Goal: Information Seeking & Learning: Learn about a topic

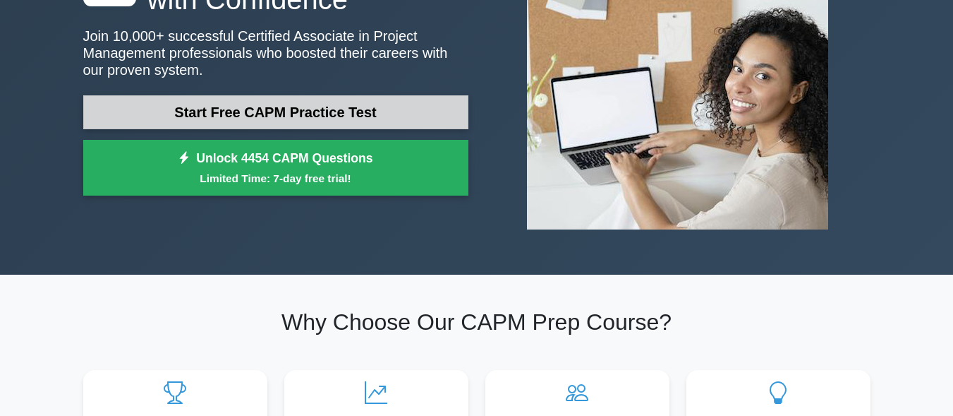
scroll to position [152, 0]
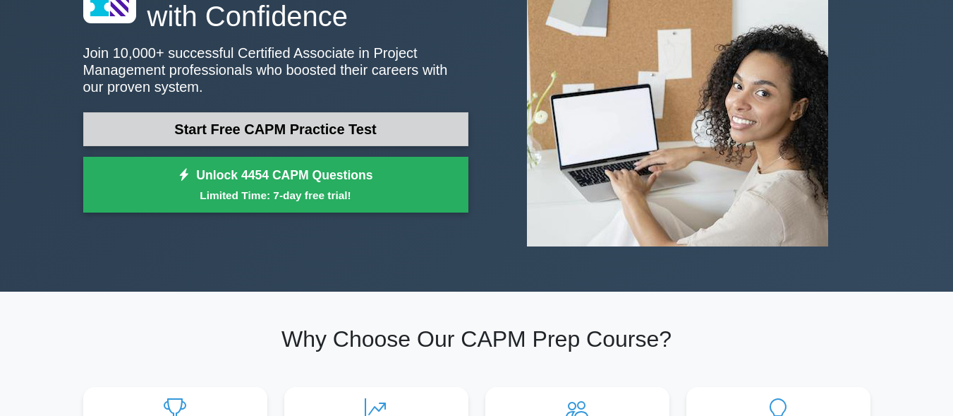
click at [254, 128] on link "Start Free CAPM Practice Test" at bounding box center [275, 129] width 385 height 34
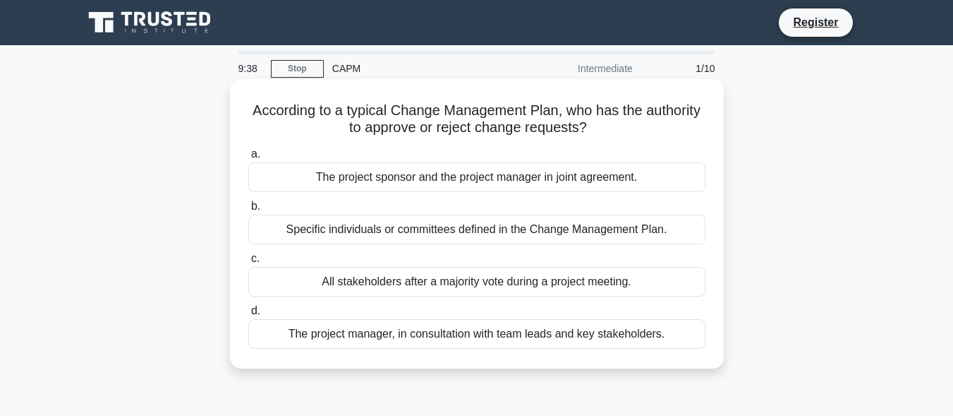
click at [465, 235] on div "Specific individuals or committees defined in the Change Management Plan." at bounding box center [476, 229] width 457 height 30
click at [248, 211] on input "b. Specific individuals or committees defined in the Change Management Plan." at bounding box center [248, 206] width 0 height 9
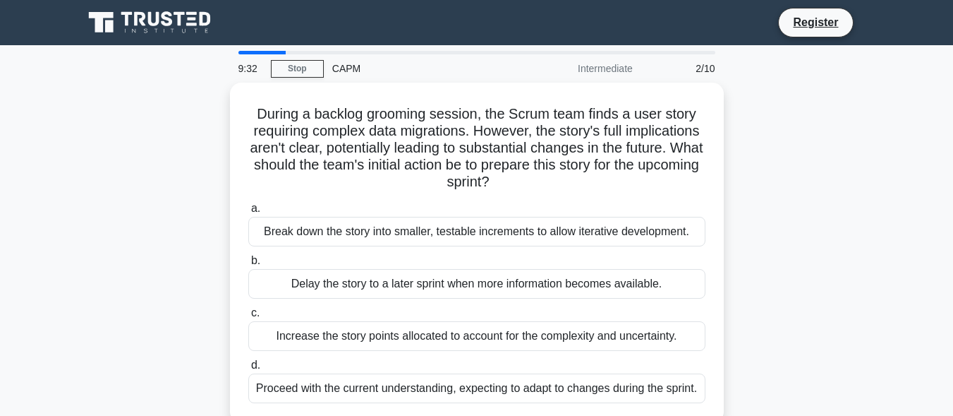
click at [262, 61] on div "9:32" at bounding box center [250, 68] width 41 height 28
click at [245, 54] on div at bounding box center [262, 53] width 48 height 4
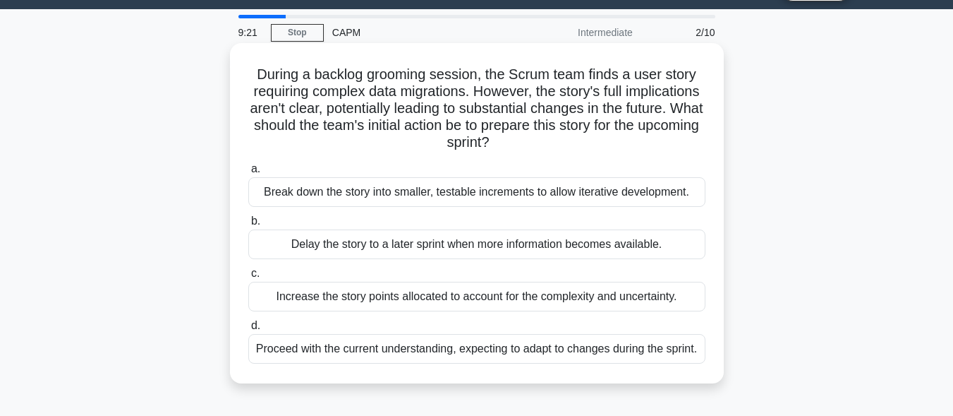
scroll to position [32, 0]
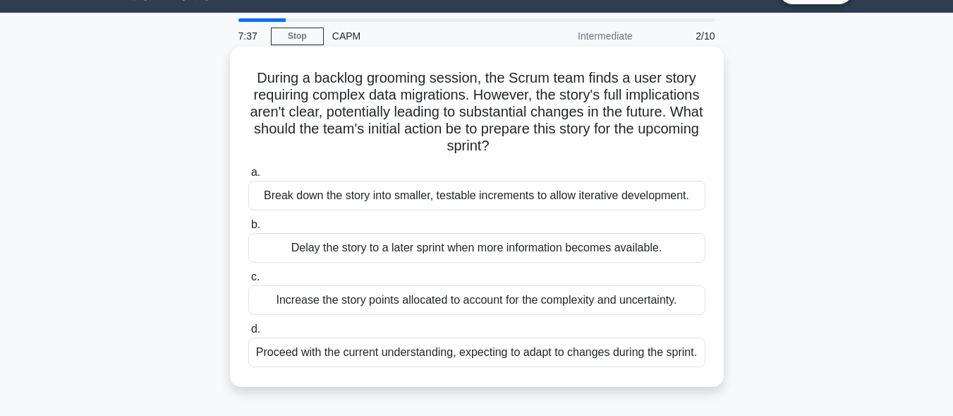
click at [425, 203] on div "Break down the story into smaller, testable increments to allow iterative devel…" at bounding box center [476, 196] width 457 height 30
click at [248, 177] on input "a. Break down the story into smaller, testable increments to allow iterative de…" at bounding box center [248, 172] width 0 height 9
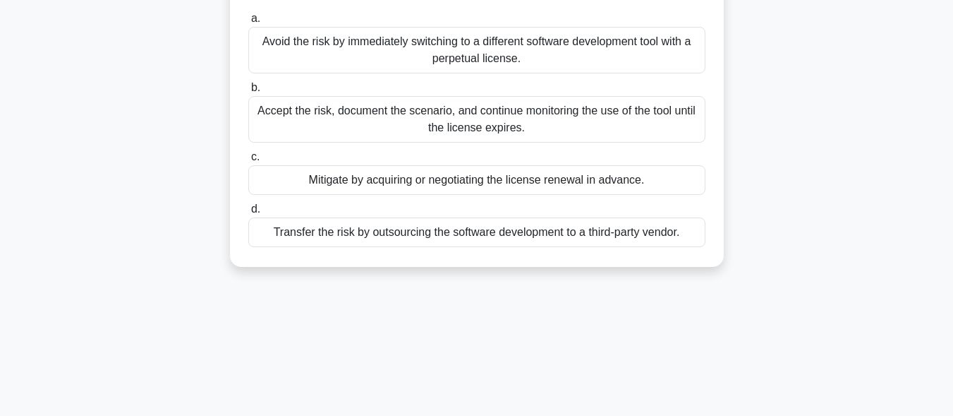
scroll to position [170, 0]
click at [439, 175] on div "Mitigate by acquiring or negotiating the license renewal in advance." at bounding box center [476, 179] width 457 height 30
click at [248, 161] on input "c. Mitigate by acquiring or negotiating the license renewal in advance." at bounding box center [248, 156] width 0 height 9
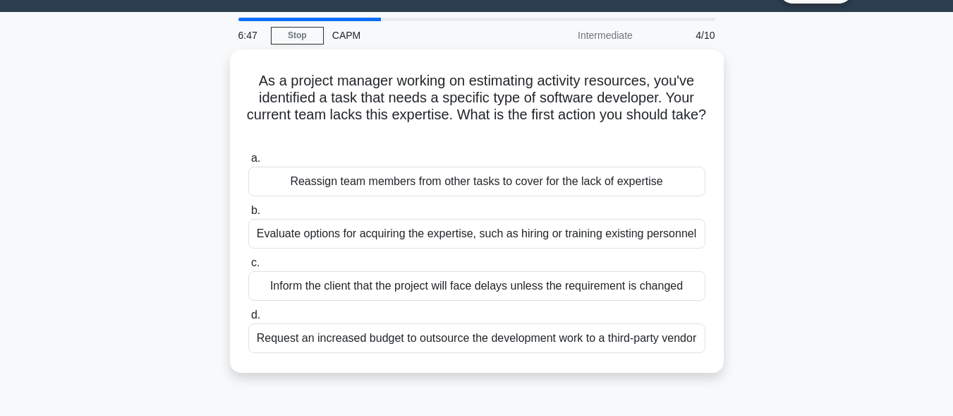
scroll to position [31, 0]
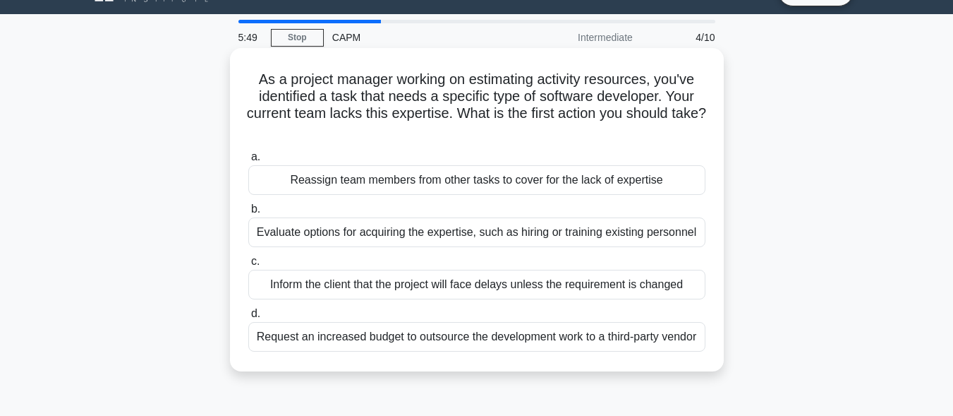
click at [487, 229] on div "Evaluate options for acquiring the expertise, such as hiring or training existi…" at bounding box center [476, 232] width 457 height 30
click at [248, 214] on input "b. Evaluate options for acquiring the expertise, such as hiring or training exi…" at bounding box center [248, 209] width 0 height 9
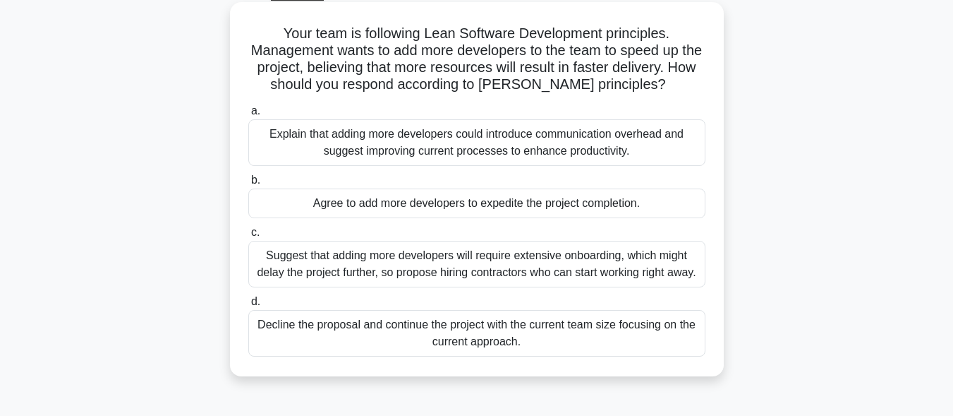
scroll to position [76, 0]
click at [430, 148] on div "Explain that adding more developers could introduce communication overhead and …" at bounding box center [476, 143] width 457 height 47
click at [248, 116] on input "a. Explain that adding more developers could introduce communication overhead a…" at bounding box center [248, 111] width 0 height 9
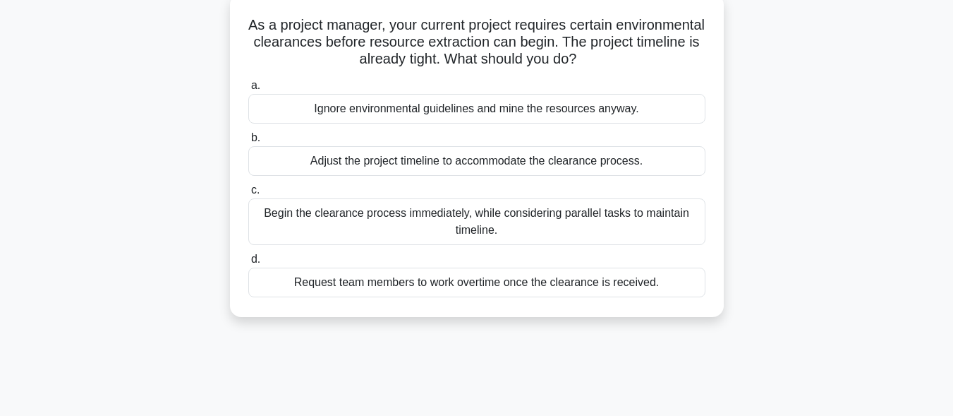
scroll to position [86, 0]
click at [500, 224] on div "Begin the clearance process immediately, while considering parallel tasks to ma…" at bounding box center [476, 221] width 457 height 47
click at [248, 194] on input "c. Begin the clearance process immediately, while considering parallel tasks to…" at bounding box center [248, 189] width 0 height 9
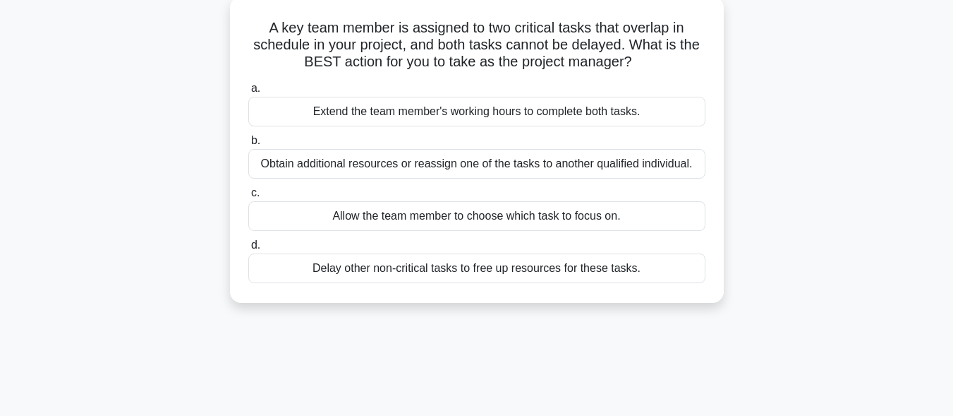
scroll to position [0, 0]
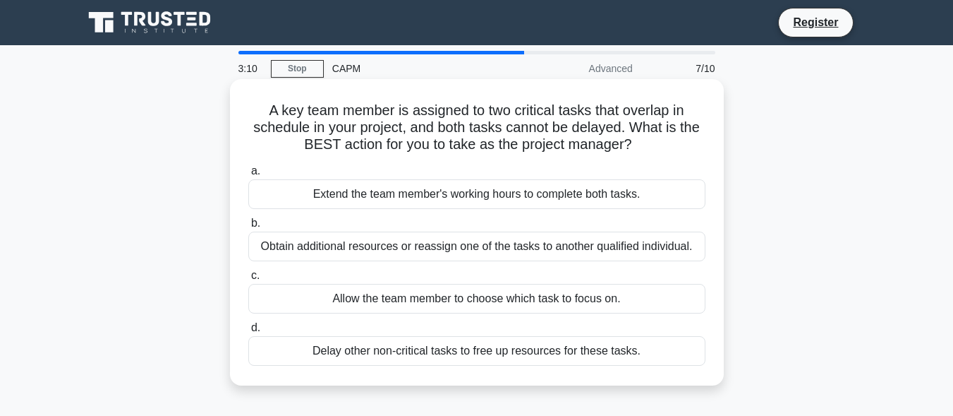
drag, startPoint x: 437, startPoint y: 360, endPoint x: 422, endPoint y: 206, distance: 154.6
click at [422, 206] on div "a. Extend the team member's working hours to complete both tasks. b. Obtain add…" at bounding box center [477, 263] width 474 height 209
click at [349, 194] on div "Extend the team member's working hours to complete both tasks." at bounding box center [476, 194] width 457 height 30
click at [248, 176] on input "a. Extend the team member's working hours to complete both tasks." at bounding box center [248, 170] width 0 height 9
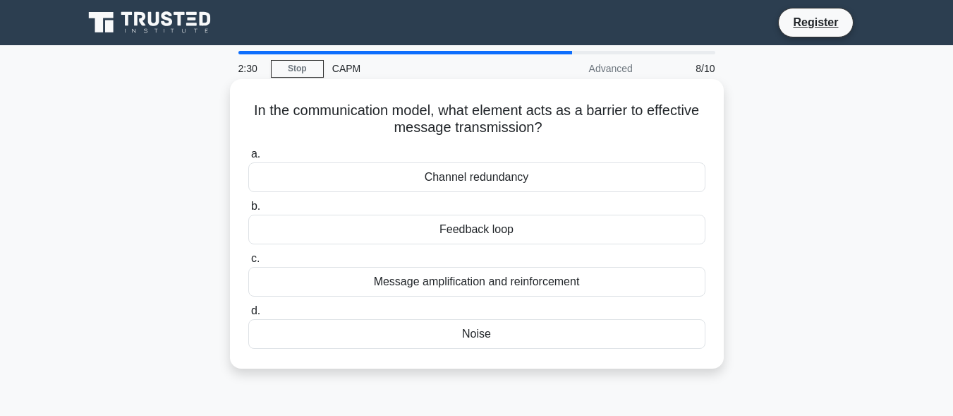
click at [473, 226] on div "Feedback loop" at bounding box center [476, 229] width 457 height 30
click at [248, 211] on input "b. Feedback loop" at bounding box center [248, 206] width 0 height 9
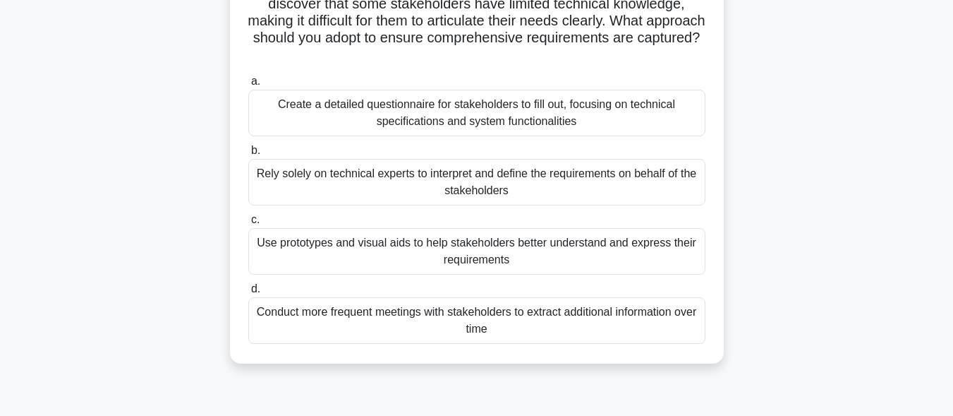
scroll to position [128, 0]
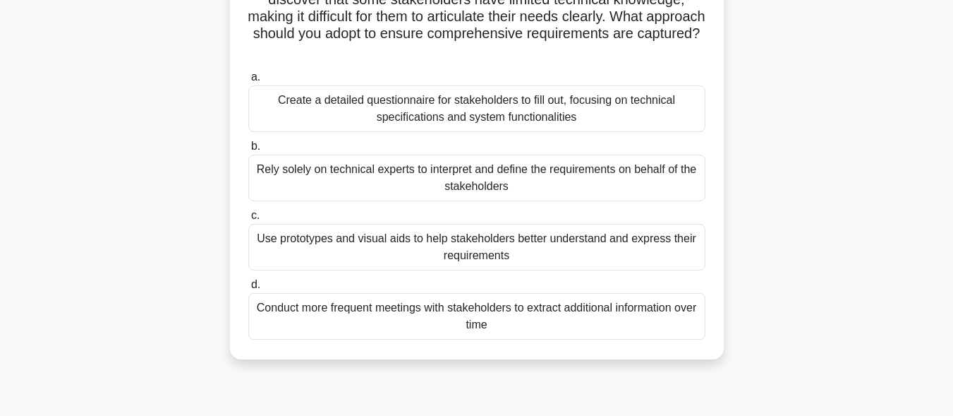
click at [465, 234] on div "Use prototypes and visual aids to help stakeholders better understand and expre…" at bounding box center [476, 247] width 457 height 47
click at [248, 220] on input "c. Use prototypes and visual aids to help stakeholders better understand and ex…" at bounding box center [248, 215] width 0 height 9
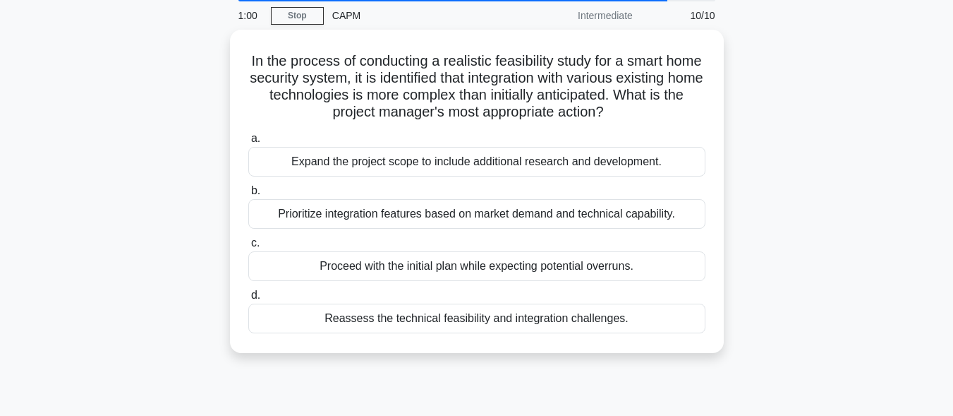
scroll to position [55, 0]
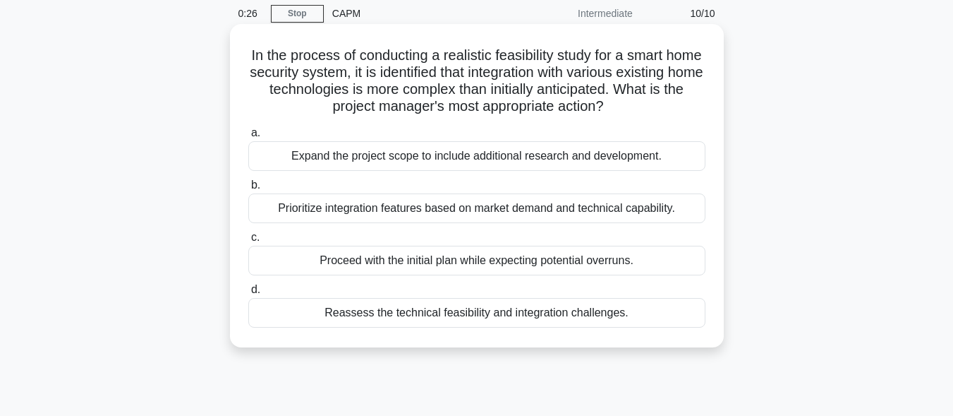
click at [451, 313] on div "Reassess the technical feasibility and integration challenges." at bounding box center [476, 313] width 457 height 30
click at [248, 294] on input "d. Reassess the technical feasibility and integration challenges." at bounding box center [248, 289] width 0 height 9
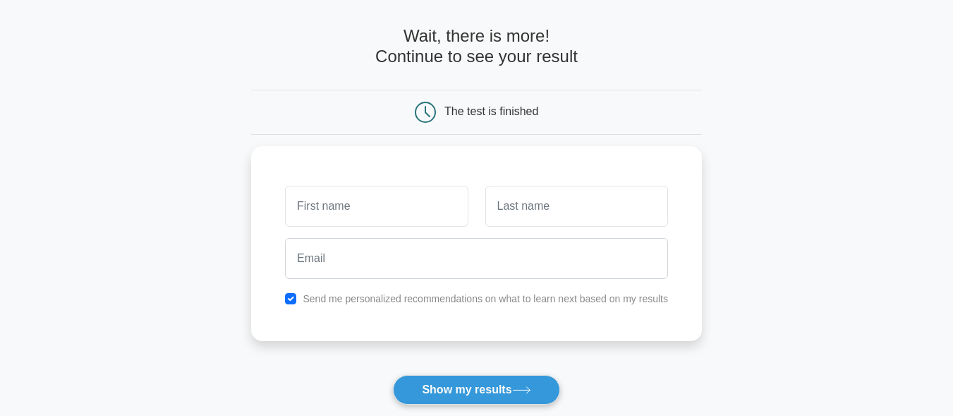
scroll to position [54, 0]
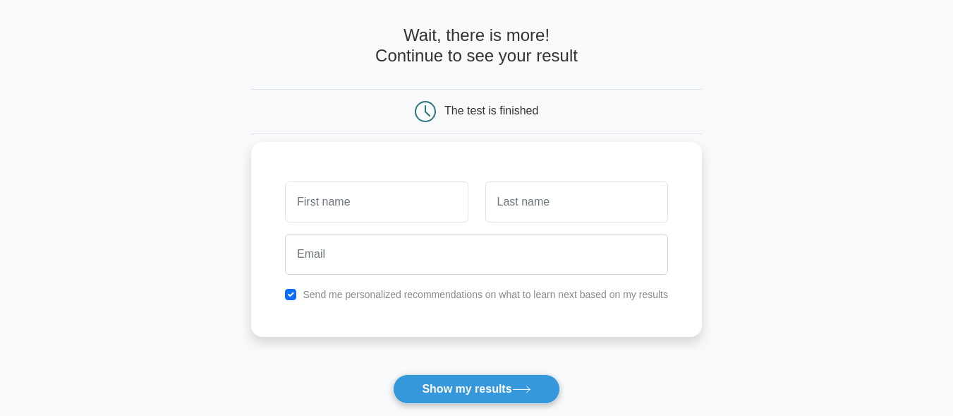
click at [320, 210] on input "text" at bounding box center [376, 201] width 183 height 41
type input "[PERSON_NAME]"
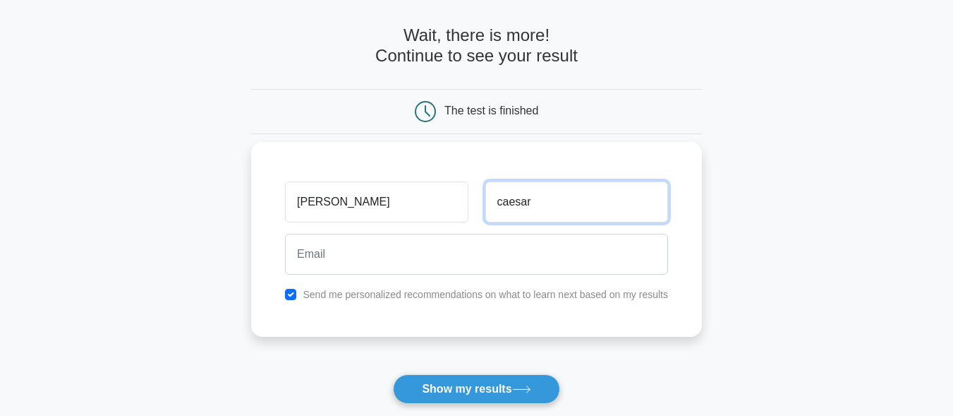
type input "caesar"
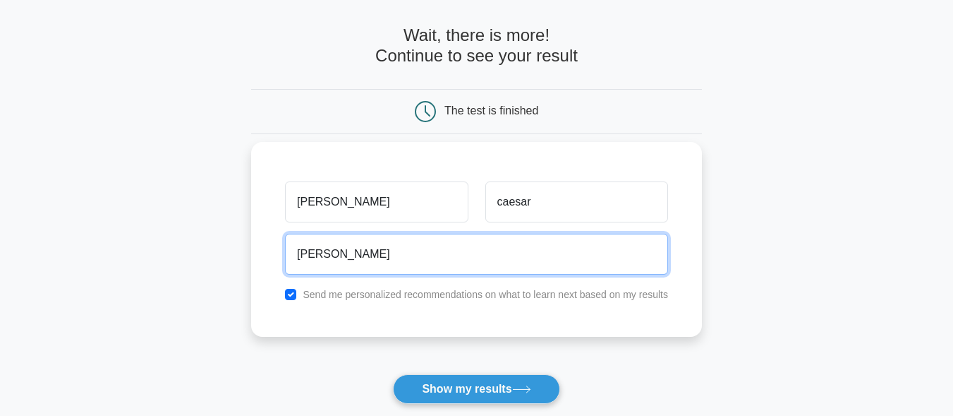
type input "[EMAIL_ADDRESS][DOMAIN_NAME]"
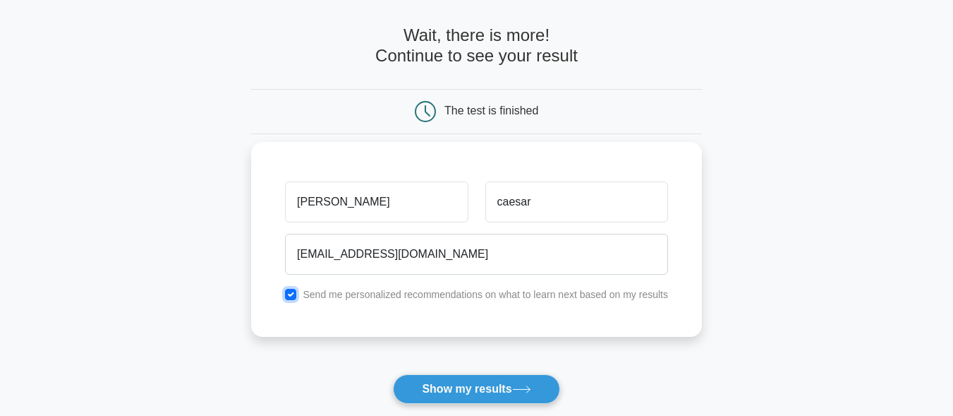
click at [291, 293] on input "checkbox" at bounding box center [290, 294] width 11 height 11
checkbox input "false"
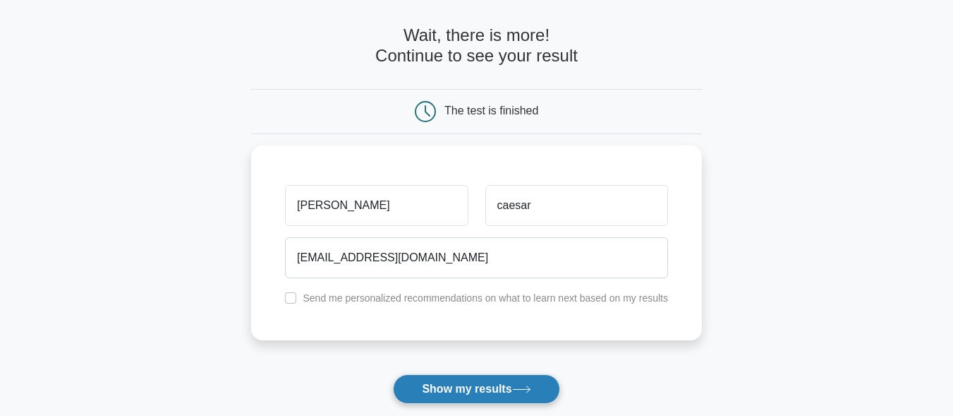
click at [462, 385] on button "Show my results" at bounding box center [476, 389] width 166 height 30
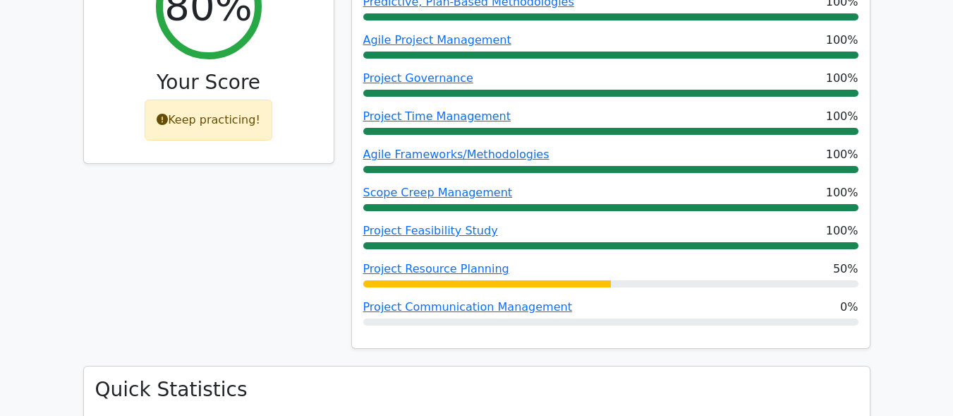
scroll to position [653, 0]
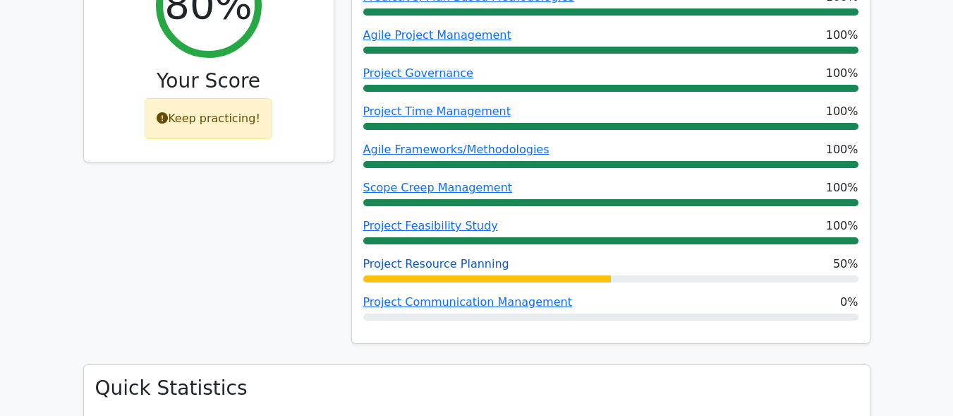
click at [407, 257] on link "Project Resource Planning" at bounding box center [436, 263] width 146 height 13
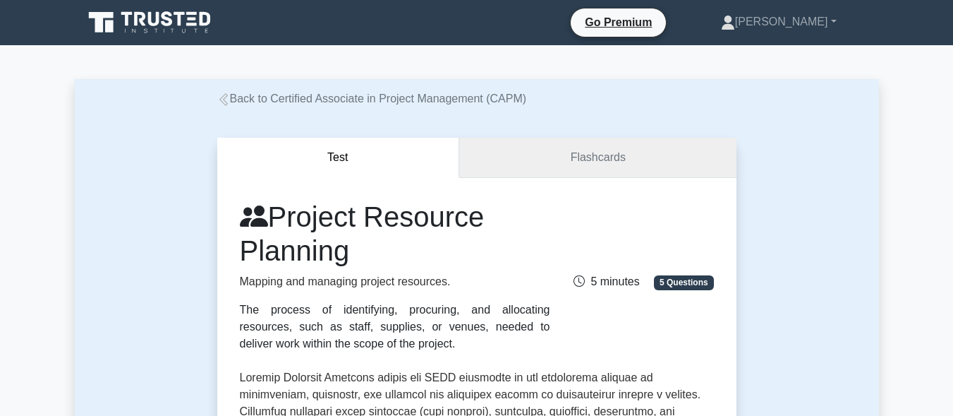
click at [593, 145] on link "Flashcards" at bounding box center [597, 158] width 277 height 40
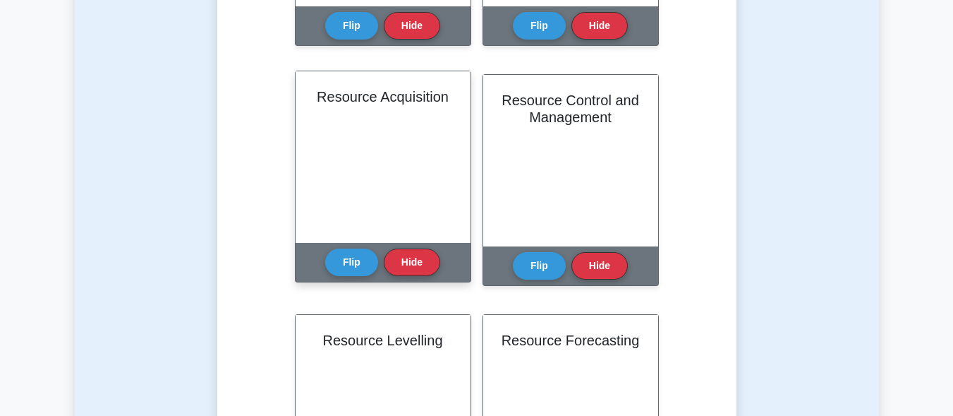
scroll to position [519, 0]
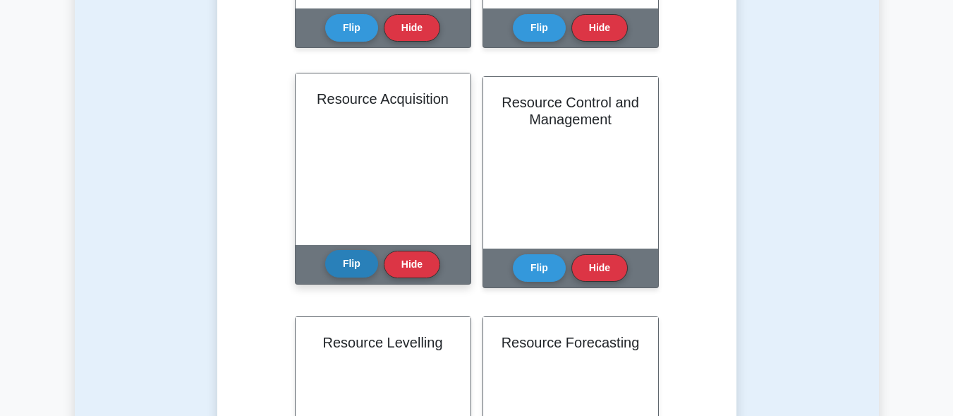
click at [349, 266] on button "Flip" at bounding box center [351, 264] width 53 height 28
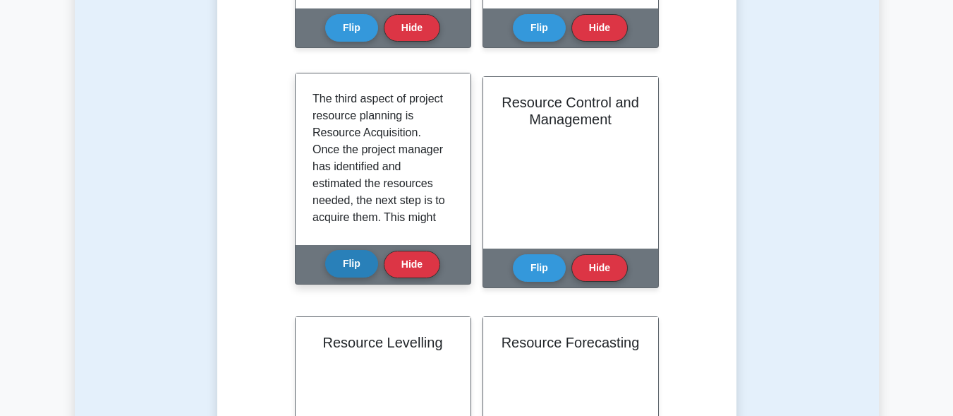
click at [349, 266] on button "Flip" at bounding box center [351, 264] width 53 height 28
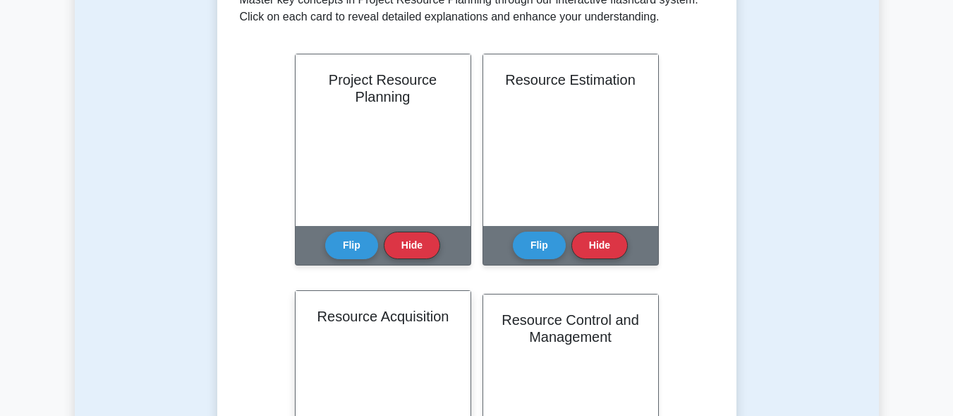
scroll to position [309, 0]
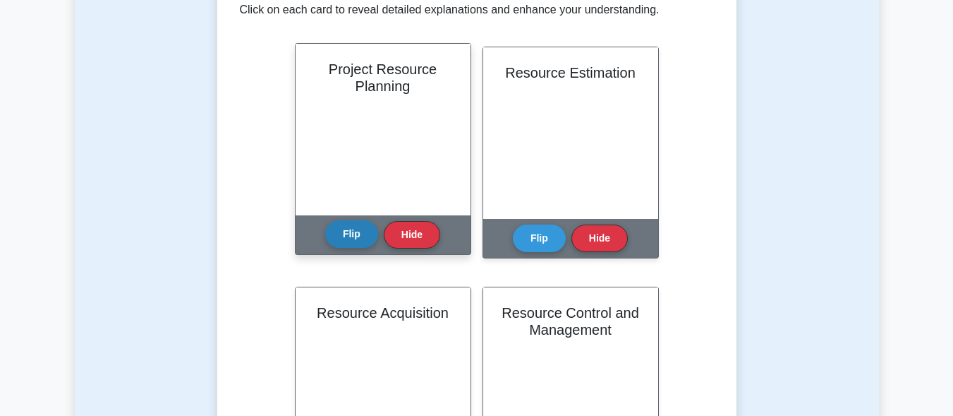
click at [350, 241] on button "Flip" at bounding box center [351, 234] width 53 height 28
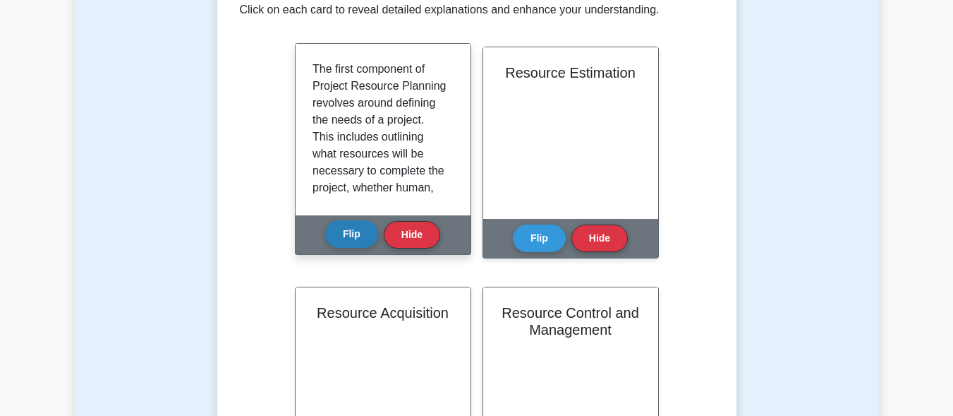
click at [350, 241] on button "Flip" at bounding box center [351, 234] width 53 height 28
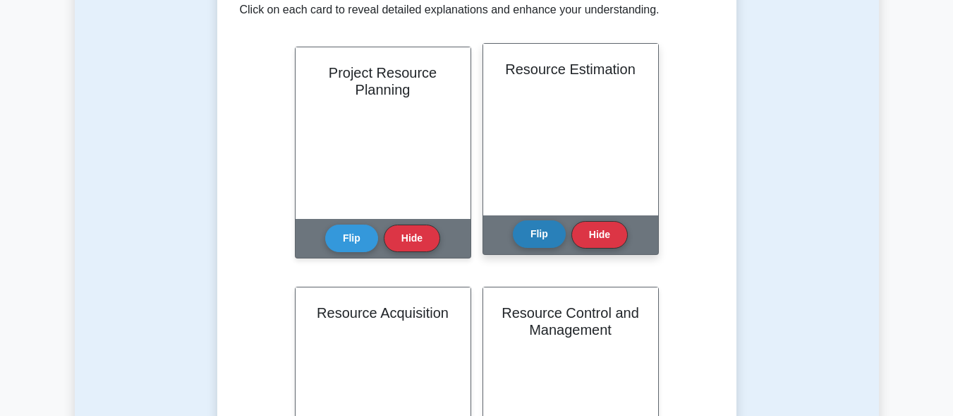
click at [551, 241] on button "Flip" at bounding box center [539, 234] width 53 height 28
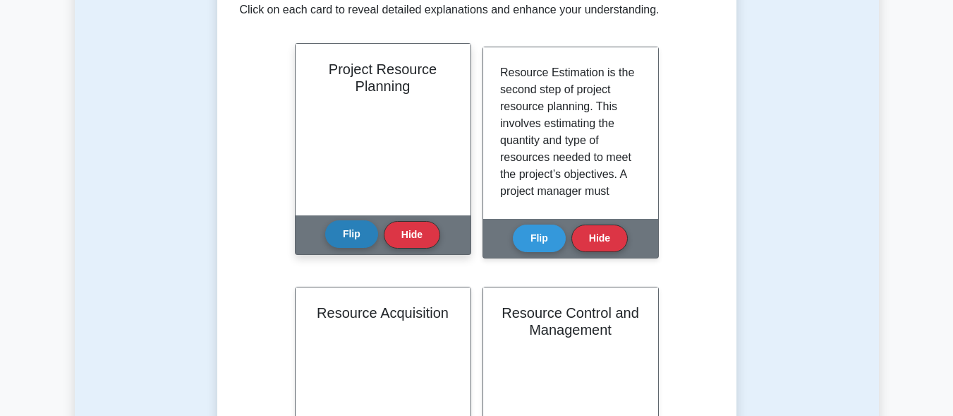
click at [358, 231] on button "Flip" at bounding box center [351, 234] width 53 height 28
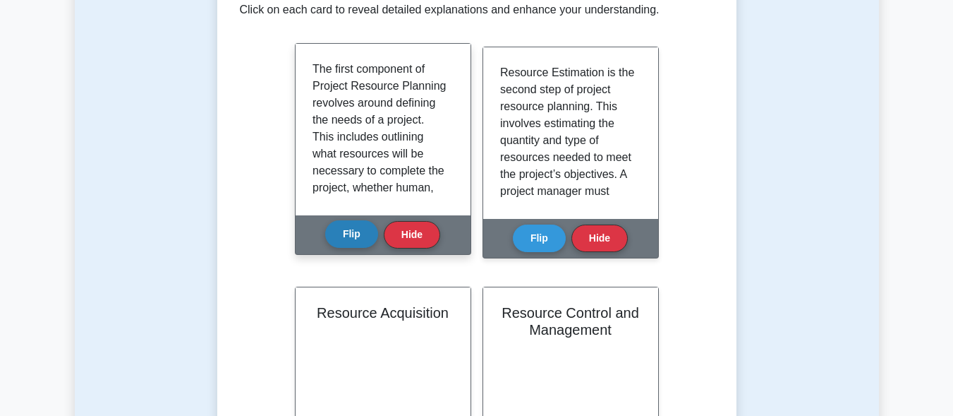
click at [358, 231] on button "Flip" at bounding box center [351, 234] width 53 height 28
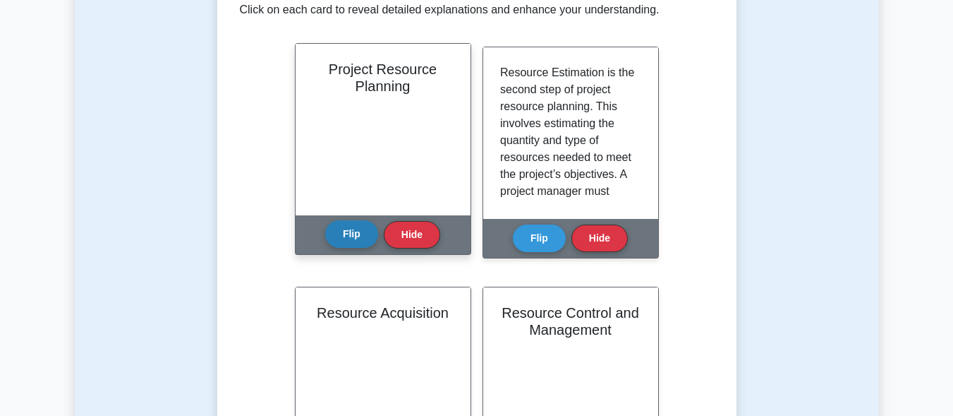
click at [337, 236] on button "Flip" at bounding box center [351, 234] width 53 height 28
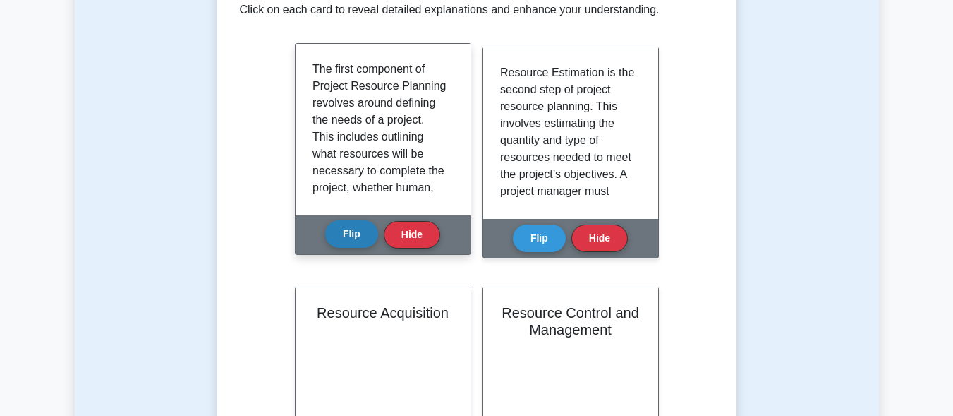
click at [337, 236] on button "Flip" at bounding box center [351, 234] width 53 height 28
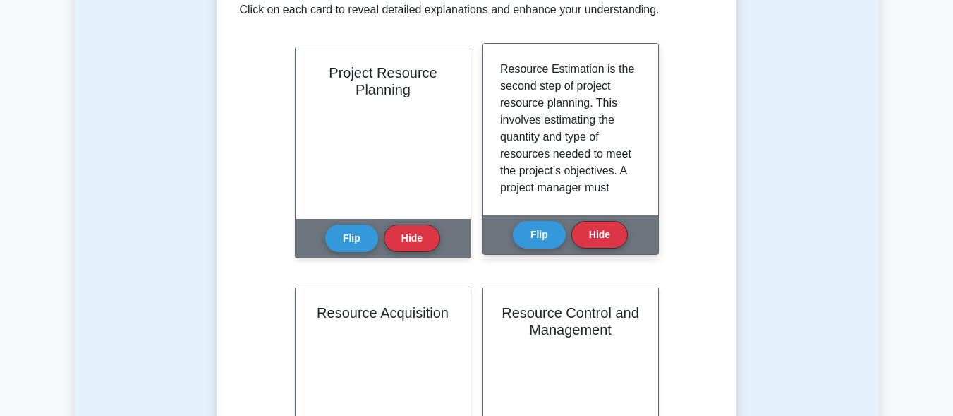
drag, startPoint x: 337, startPoint y: 236, endPoint x: 565, endPoint y: 178, distance: 235.1
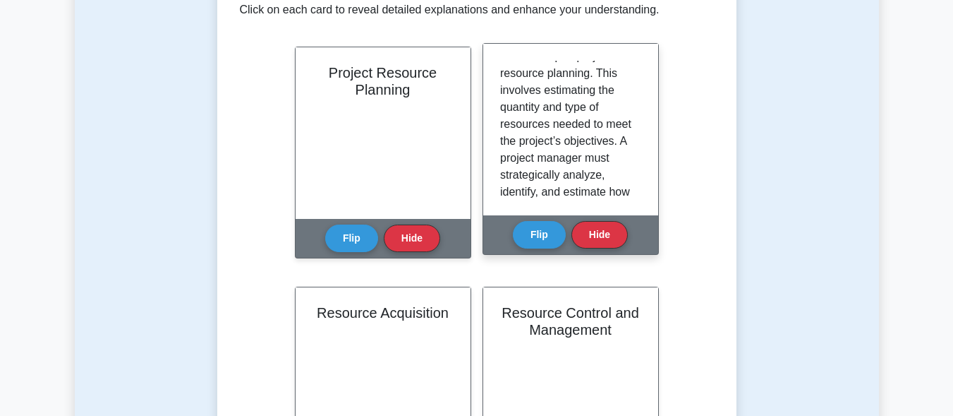
scroll to position [0, 0]
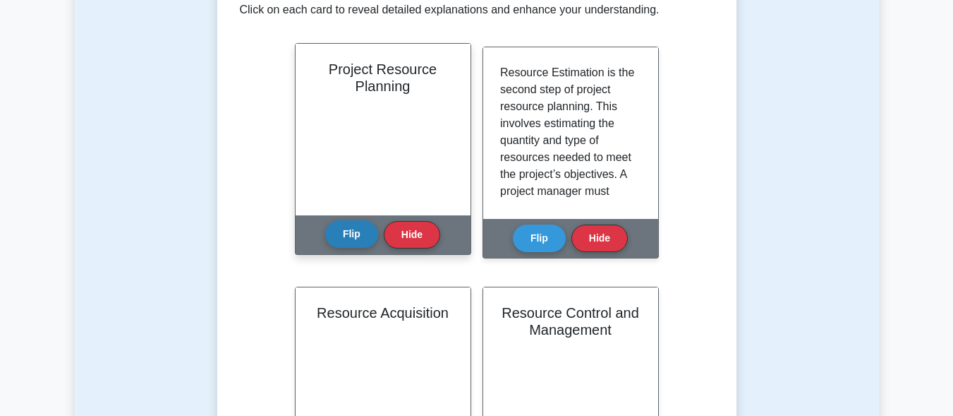
click at [344, 230] on button "Flip" at bounding box center [351, 234] width 53 height 28
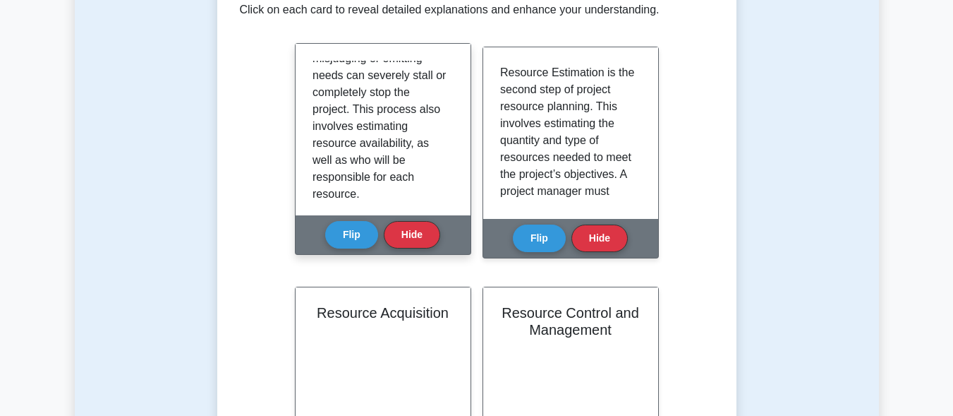
scroll to position [229, 0]
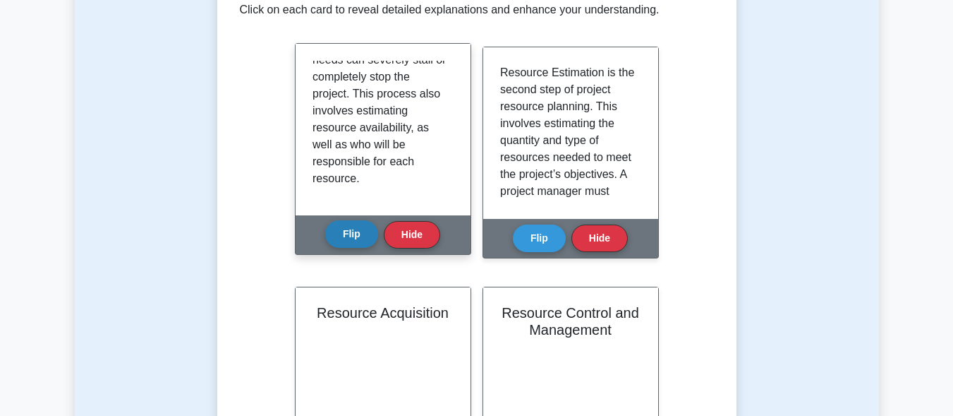
click at [354, 231] on button "Flip" at bounding box center [351, 234] width 53 height 28
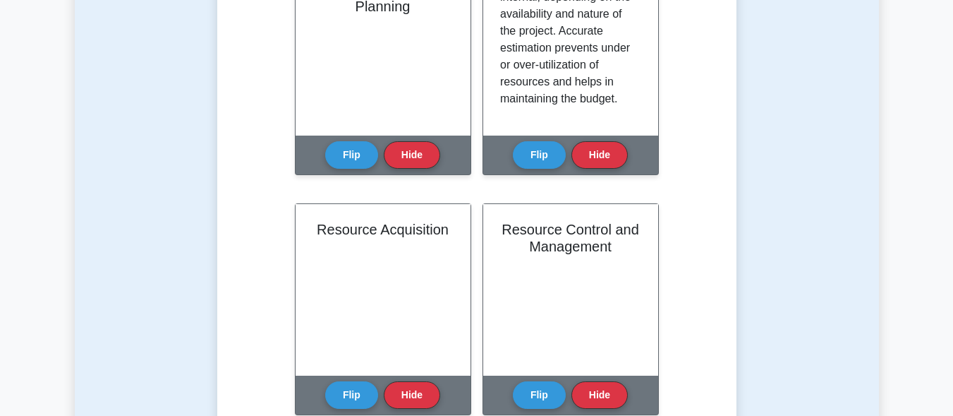
scroll to position [393, 0]
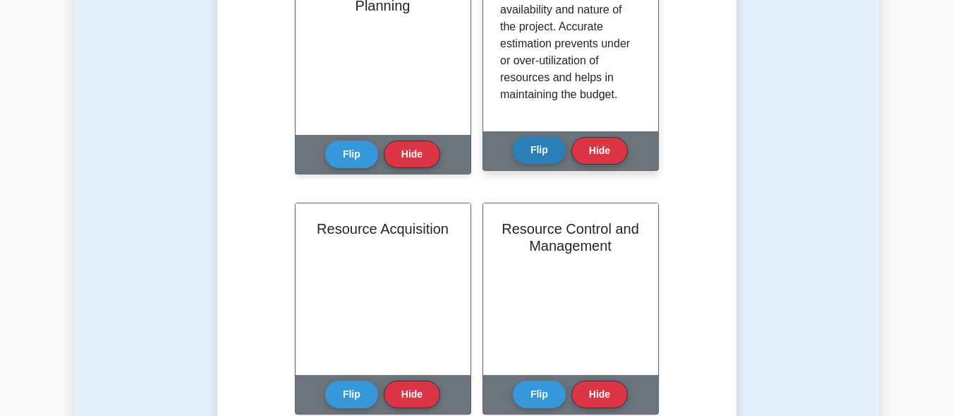
click at [535, 158] on button "Flip" at bounding box center [539, 150] width 53 height 28
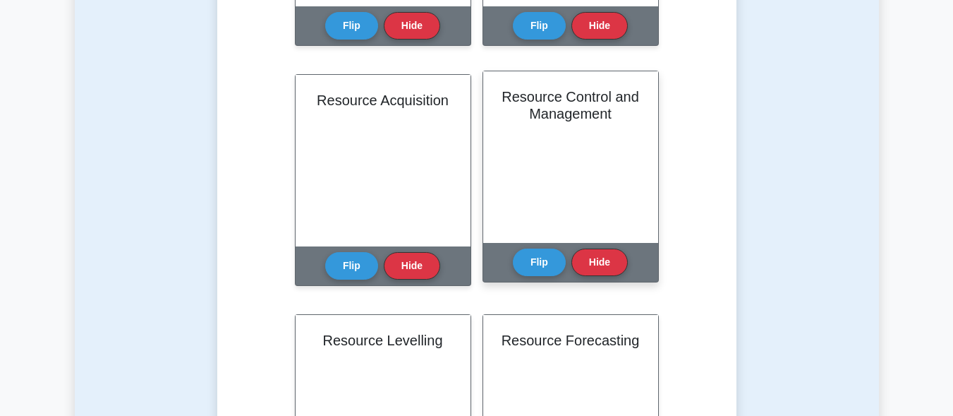
scroll to position [523, 0]
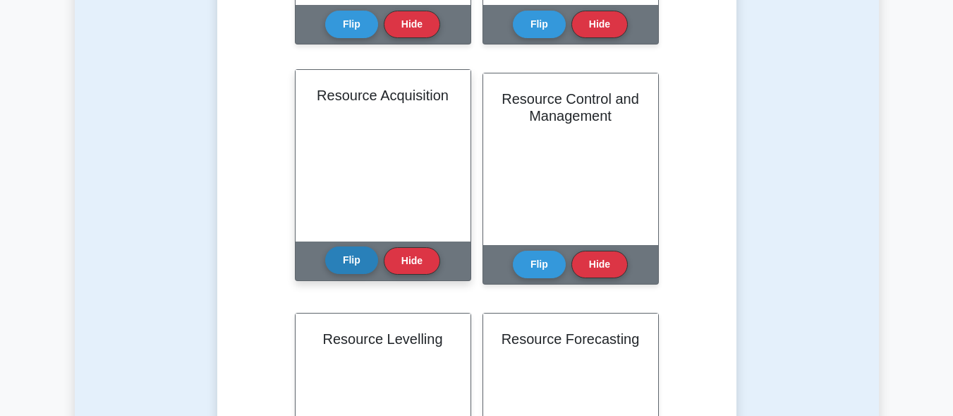
click at [350, 267] on button "Flip" at bounding box center [351, 260] width 53 height 28
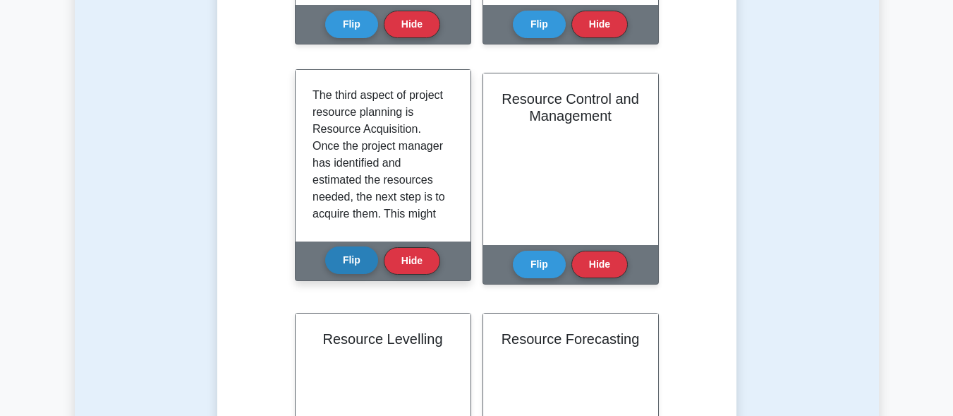
click at [350, 267] on button "Flip" at bounding box center [351, 260] width 53 height 28
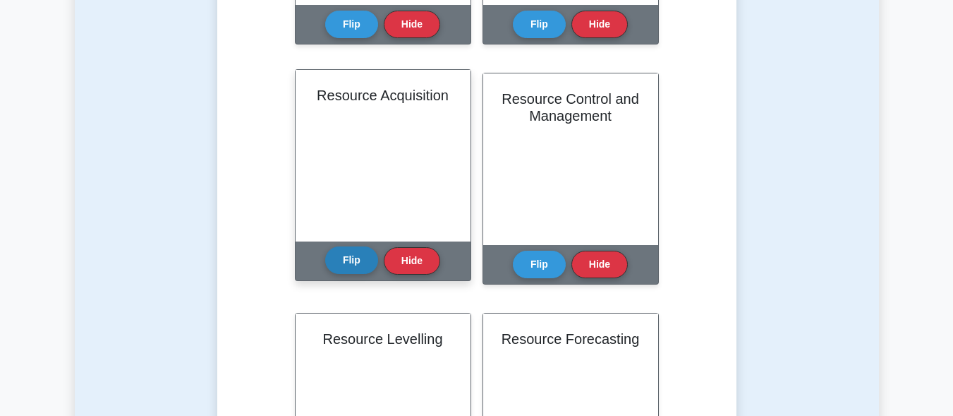
click at [350, 267] on button "Flip" at bounding box center [351, 260] width 53 height 28
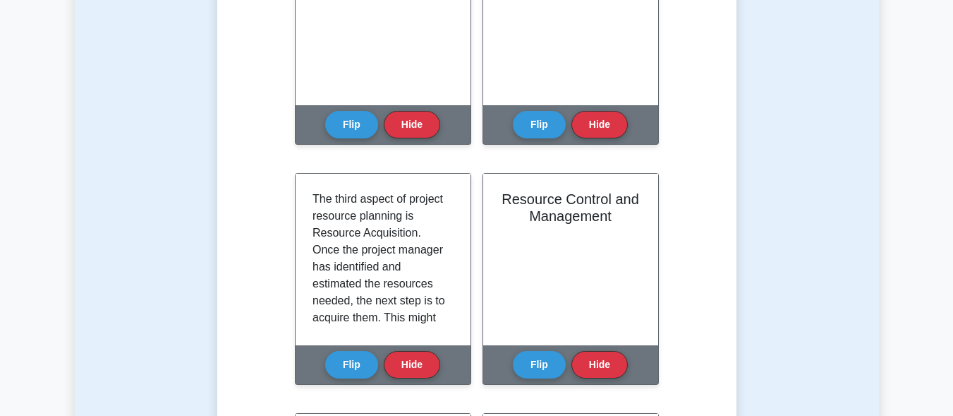
scroll to position [423, 0]
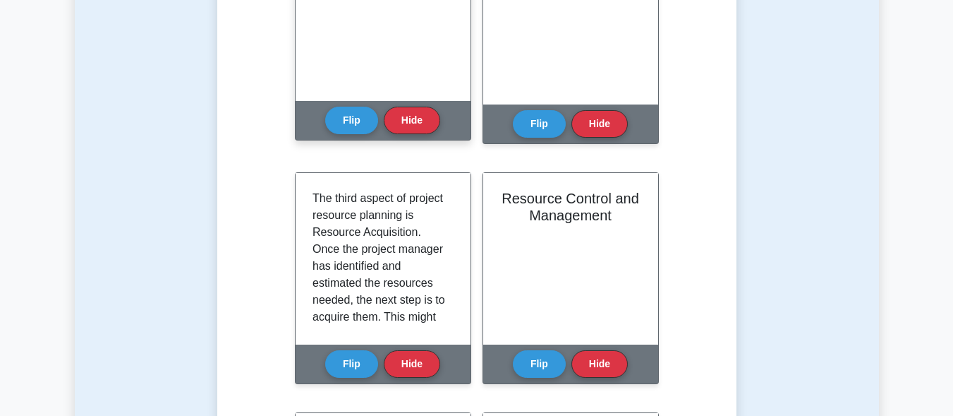
click at [314, 72] on div "Project Resource Planning" at bounding box center [383, 14] width 175 height 171
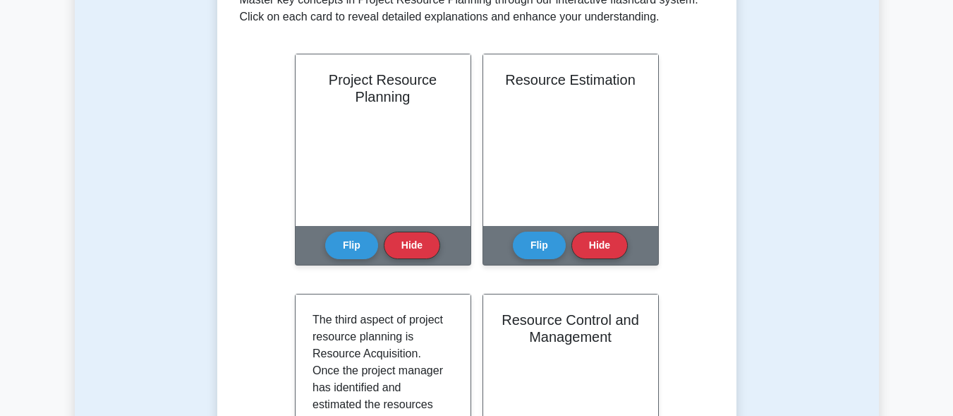
scroll to position [206, 0]
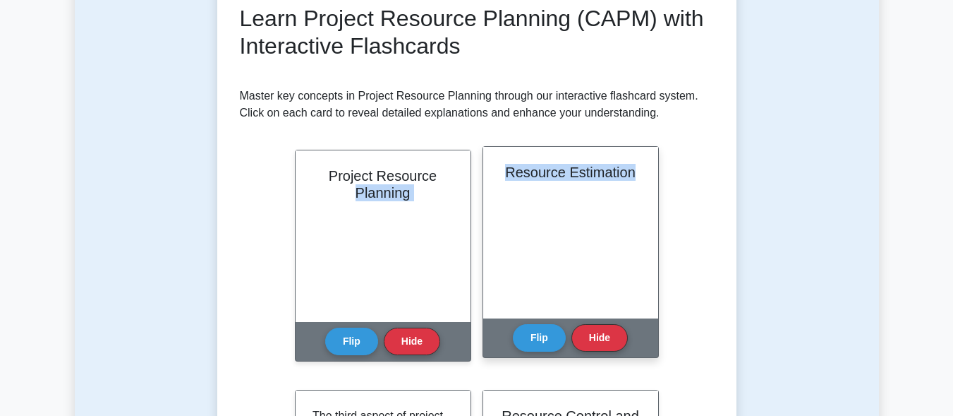
drag, startPoint x: 299, startPoint y: 232, endPoint x: 641, endPoint y: 152, distance: 350.6
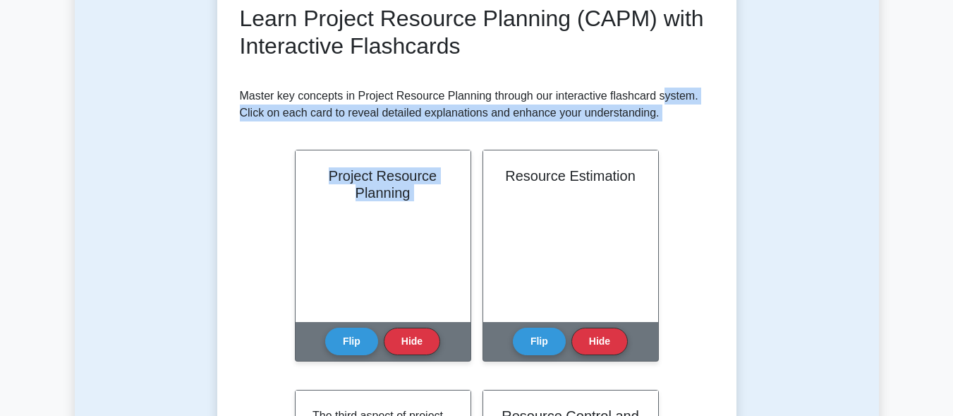
drag, startPoint x: 665, startPoint y: 224, endPoint x: 662, endPoint y: 87, distance: 136.9
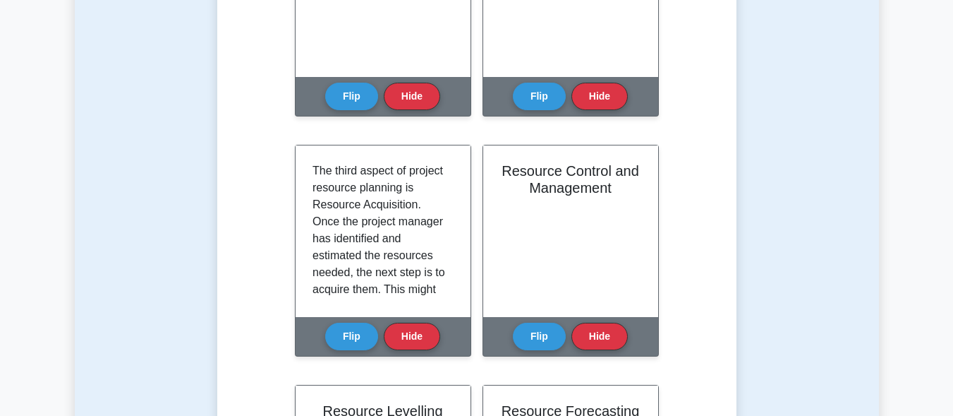
scroll to position [452, 0]
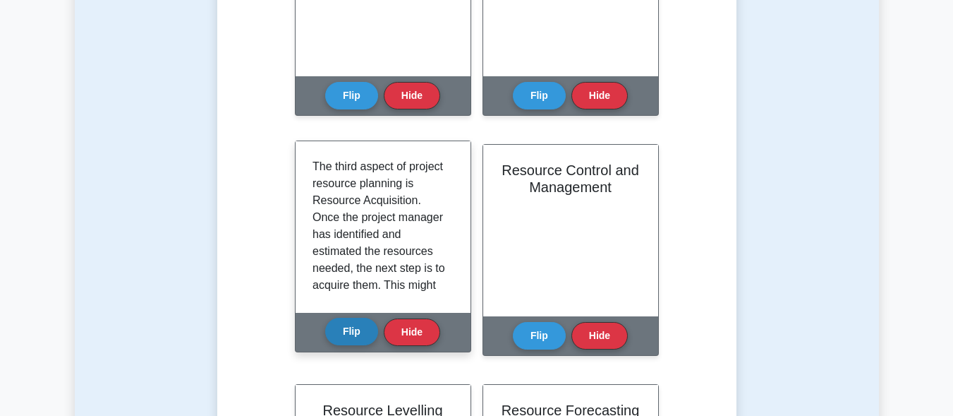
click at [361, 334] on button "Flip" at bounding box center [351, 331] width 53 height 28
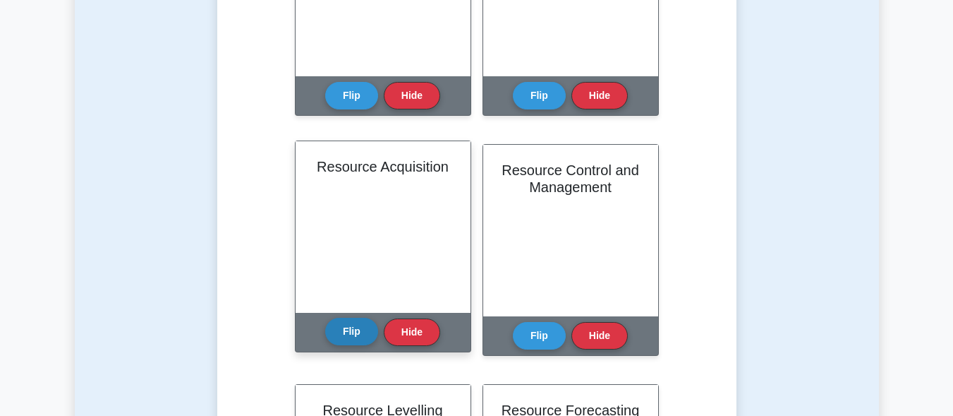
click at [361, 334] on button "Flip" at bounding box center [351, 331] width 53 height 28
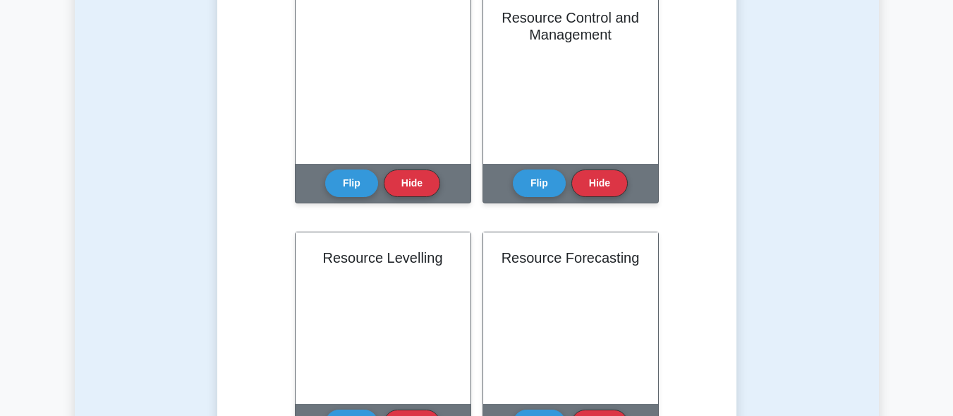
scroll to position [603, 0]
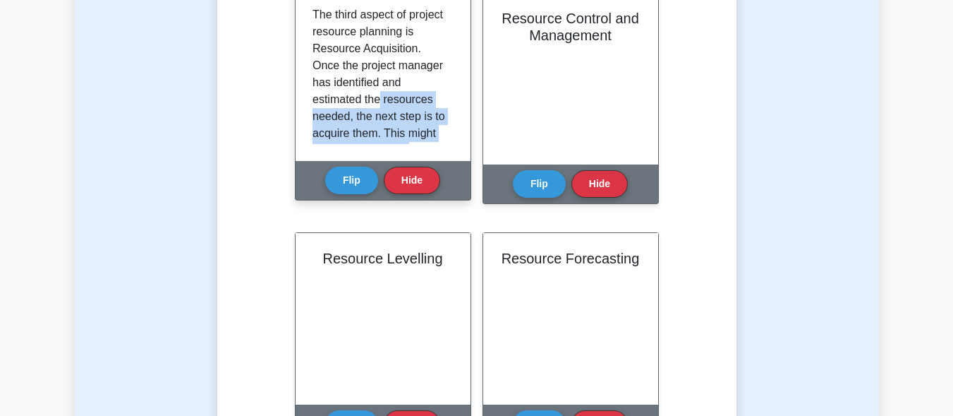
drag, startPoint x: 482, startPoint y: 168, endPoint x: 406, endPoint y: 55, distance: 135.8
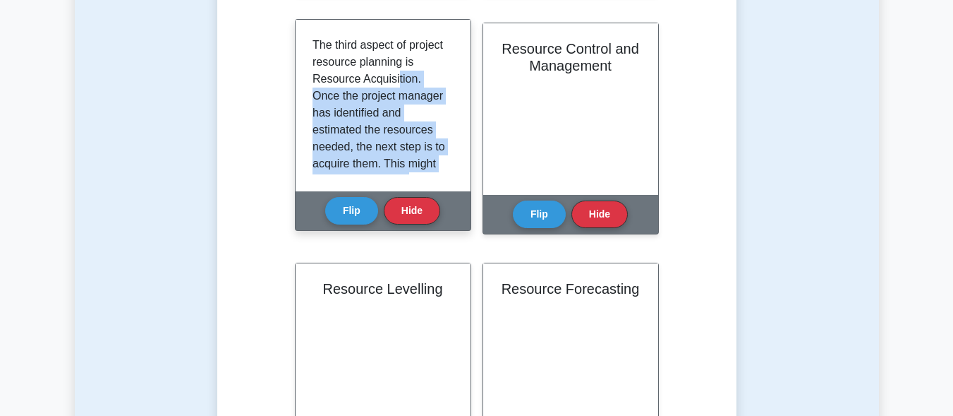
scroll to position [572, 0]
click at [467, 91] on div "The third aspect of project resource planning is Resource Acquisition. Once the…" at bounding box center [383, 105] width 175 height 171
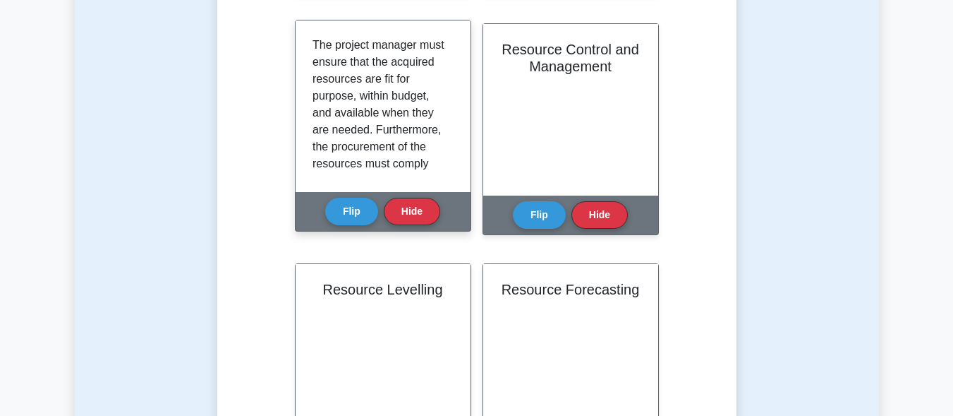
scroll to position [222, 0]
click at [371, 74] on p "The third aspect of project resource planning is Resource Acquisition. Once the…" at bounding box center [380, 9] width 135 height 389
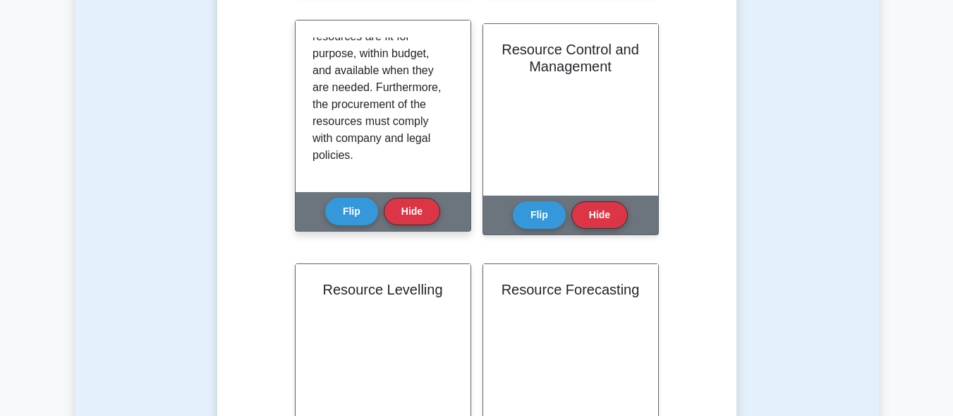
scroll to position [280, 0]
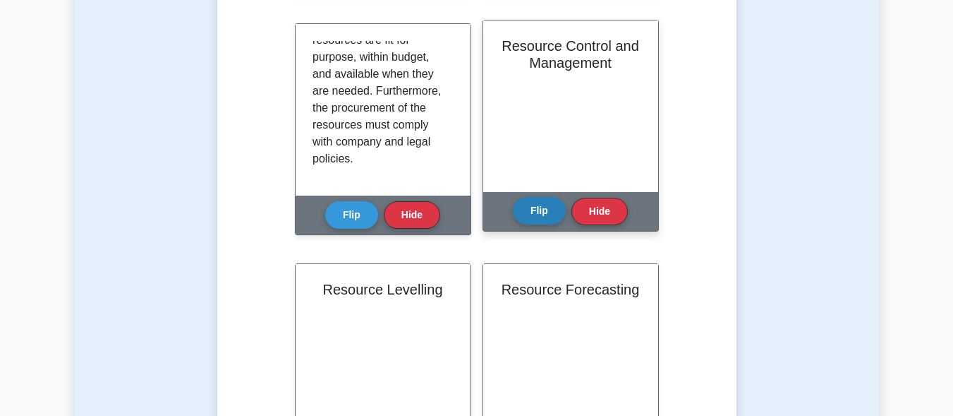
click at [537, 205] on button "Flip" at bounding box center [539, 211] width 53 height 28
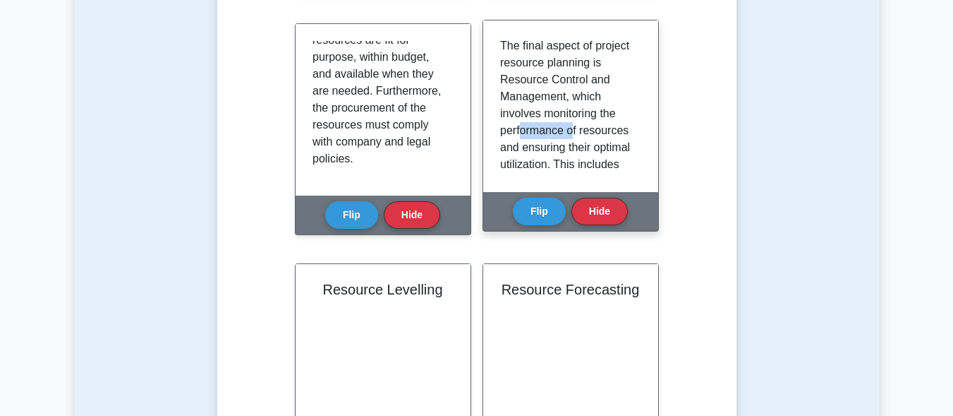
drag, startPoint x: 523, startPoint y: 124, endPoint x: 577, endPoint y: 130, distance: 54.6
click at [577, 130] on p "The final aspect of project resource planning is Resource Control and Managemen…" at bounding box center [567, 240] width 135 height 406
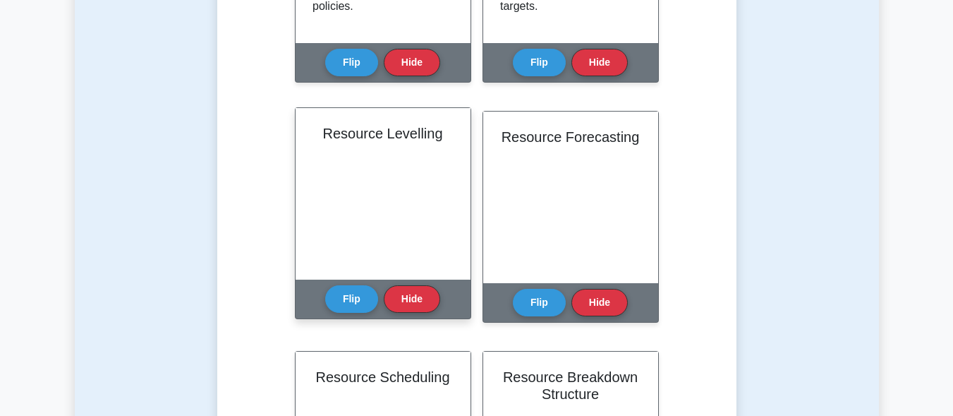
scroll to position [725, 0]
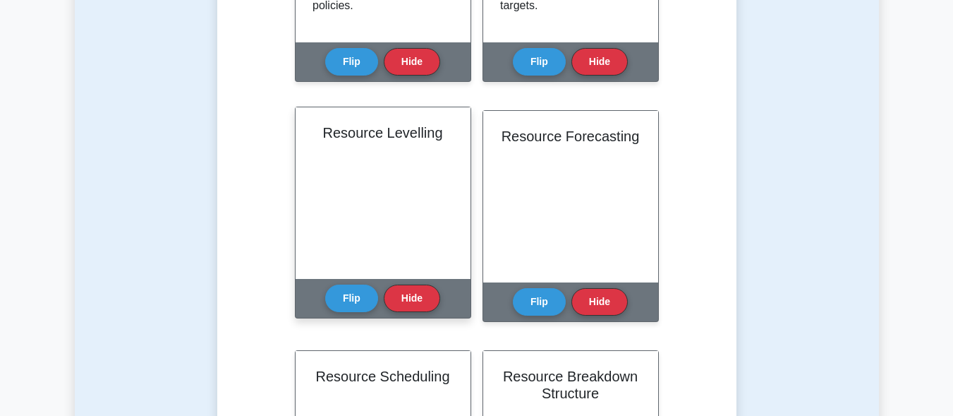
click at [343, 298] on button "Flip" at bounding box center [351, 298] width 53 height 28
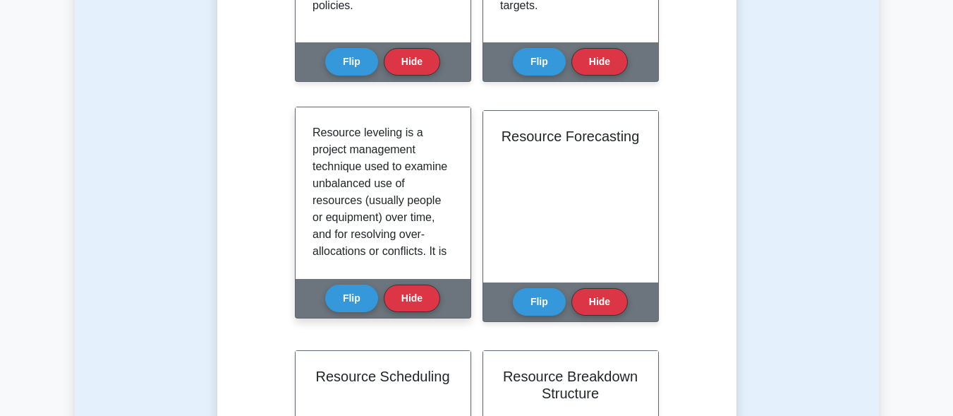
drag, startPoint x: 343, startPoint y: 298, endPoint x: 334, endPoint y: 167, distance: 131.5
click at [334, 167] on div "Resource Levelling Resource leveling is a project management technique used to …" at bounding box center [383, 213] width 176 height 212
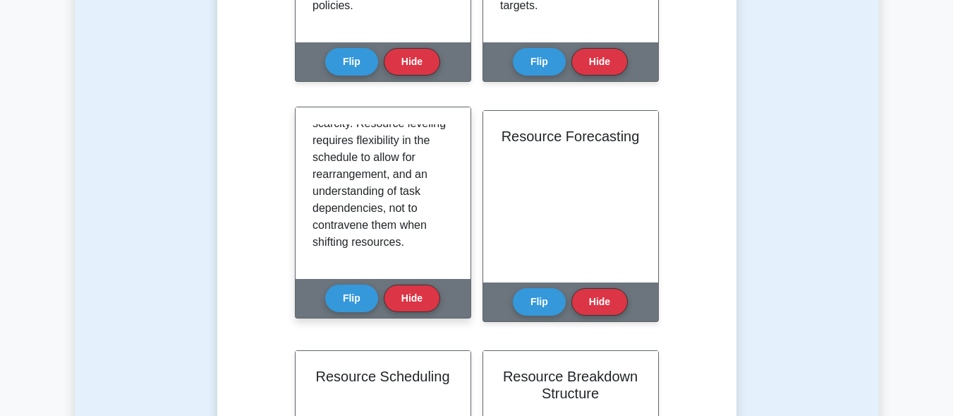
scroll to position [212, 0]
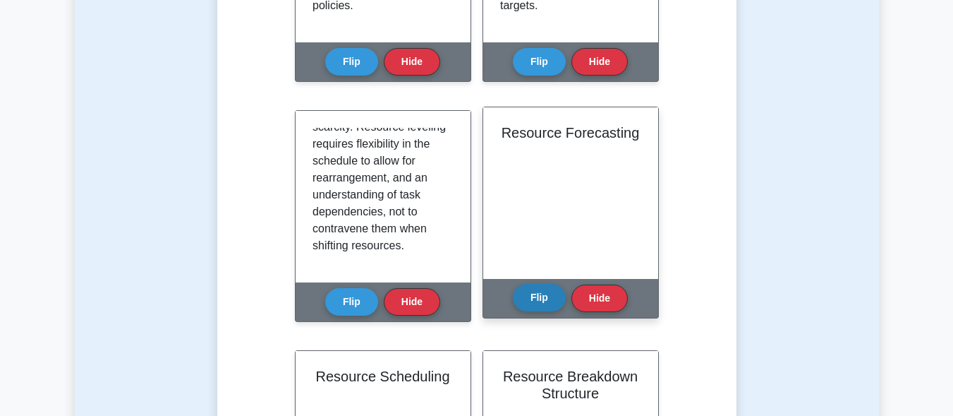
click at [525, 301] on button "Flip" at bounding box center [539, 298] width 53 height 28
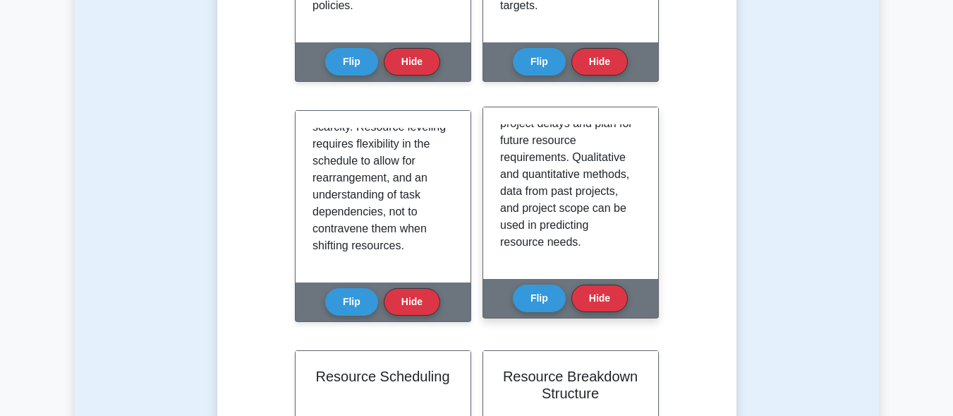
scroll to position [195, 0]
